Goal: Information Seeking & Learning: Find specific page/section

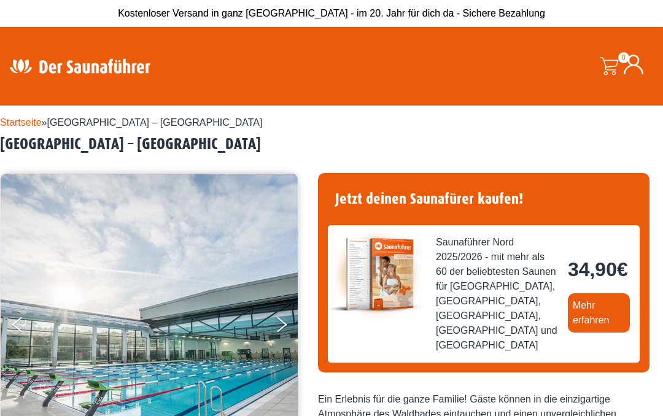
click at [568, 333] on link "Mehr erfahren" at bounding box center [599, 313] width 62 height 39
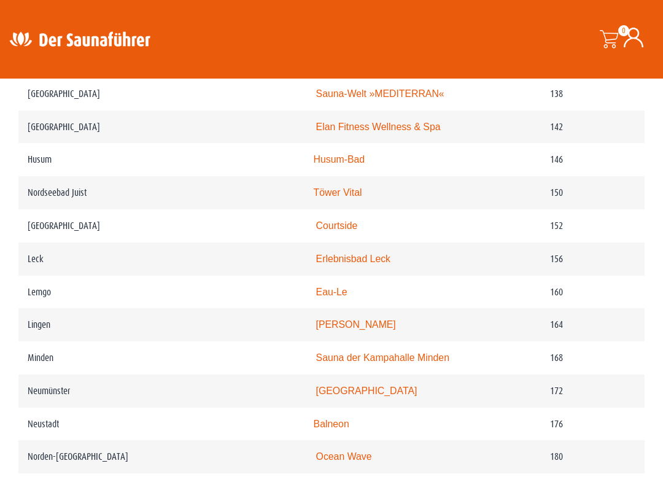
scroll to position [1739, 0]
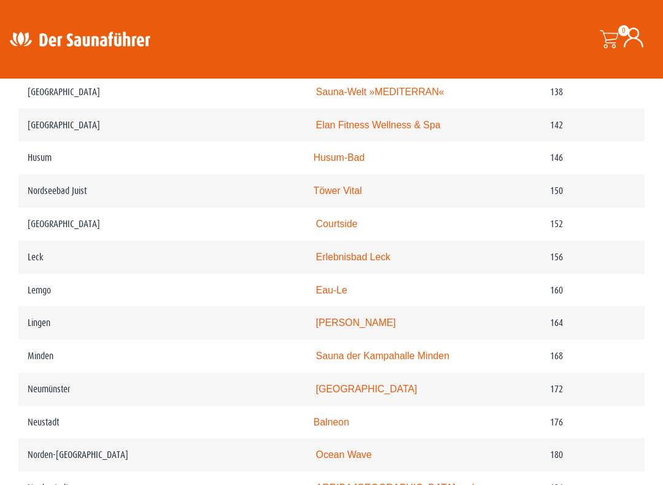
click at [143, 265] on td "Leck" at bounding box center [161, 257] width 286 height 33
click at [316, 262] on link "Erlebnisbad Leck" at bounding box center [353, 257] width 74 height 10
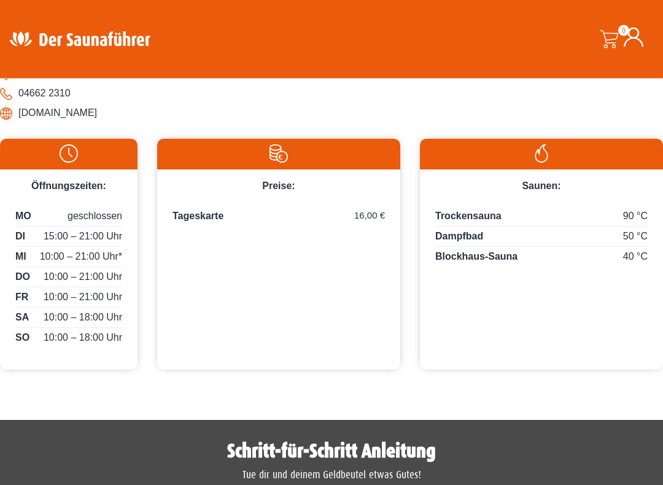
scroll to position [617, 0]
click at [39, 123] on li "[DOMAIN_NAME]" at bounding box center [331, 113] width 663 height 20
click at [33, 123] on li "[DOMAIN_NAME]" at bounding box center [331, 113] width 663 height 20
click at [31, 123] on li "[DOMAIN_NAME]" at bounding box center [331, 113] width 663 height 20
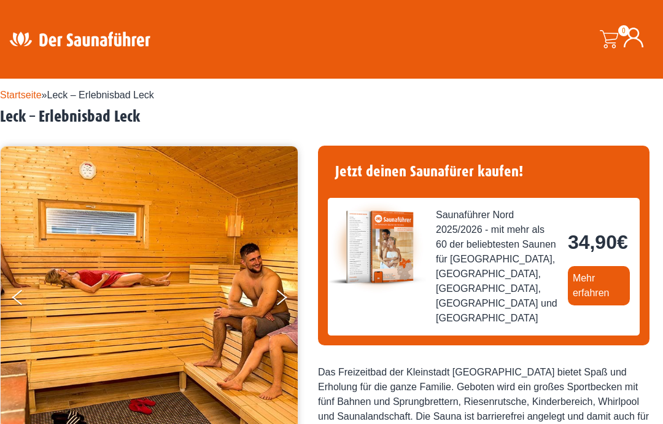
scroll to position [26, 0]
